Goal: Task Accomplishment & Management: Manage account settings

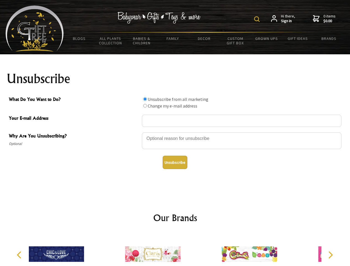
click at [257, 19] on img at bounding box center [257, 19] width 6 height 6
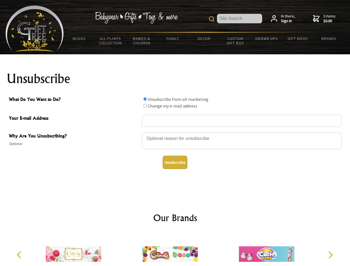
click at [175, 132] on div at bounding box center [241, 141] width 199 height 19
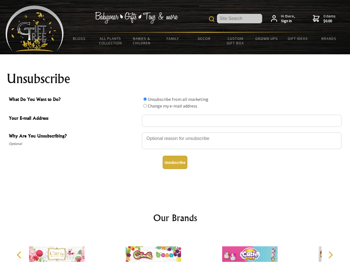
click at [145, 99] on input "What Do You Want to Do?" at bounding box center [145, 99] width 4 height 4
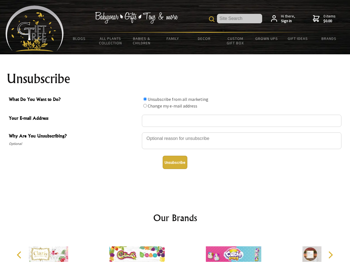
click at [145, 105] on input "What Do You Want to Do?" at bounding box center [145, 106] width 4 height 4
radio input "true"
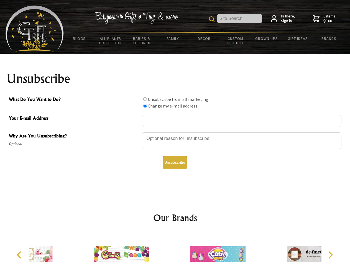
click at [175, 162] on button "Unsubscribe" at bounding box center [174, 162] width 25 height 13
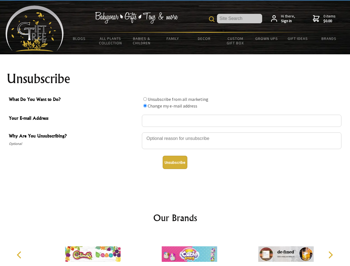
click at [175, 249] on img at bounding box center [188, 254] width 55 height 42
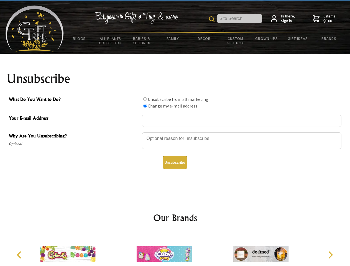
click at [20, 255] on icon "Previous" at bounding box center [19, 254] width 7 height 7
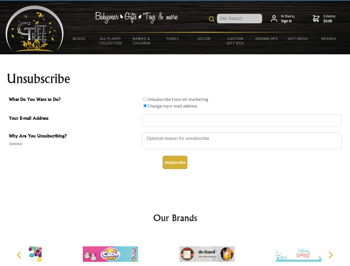
click at [330, 255] on icon "Next" at bounding box center [329, 254] width 7 height 7
